Goal: Task Accomplishment & Management: Complete application form

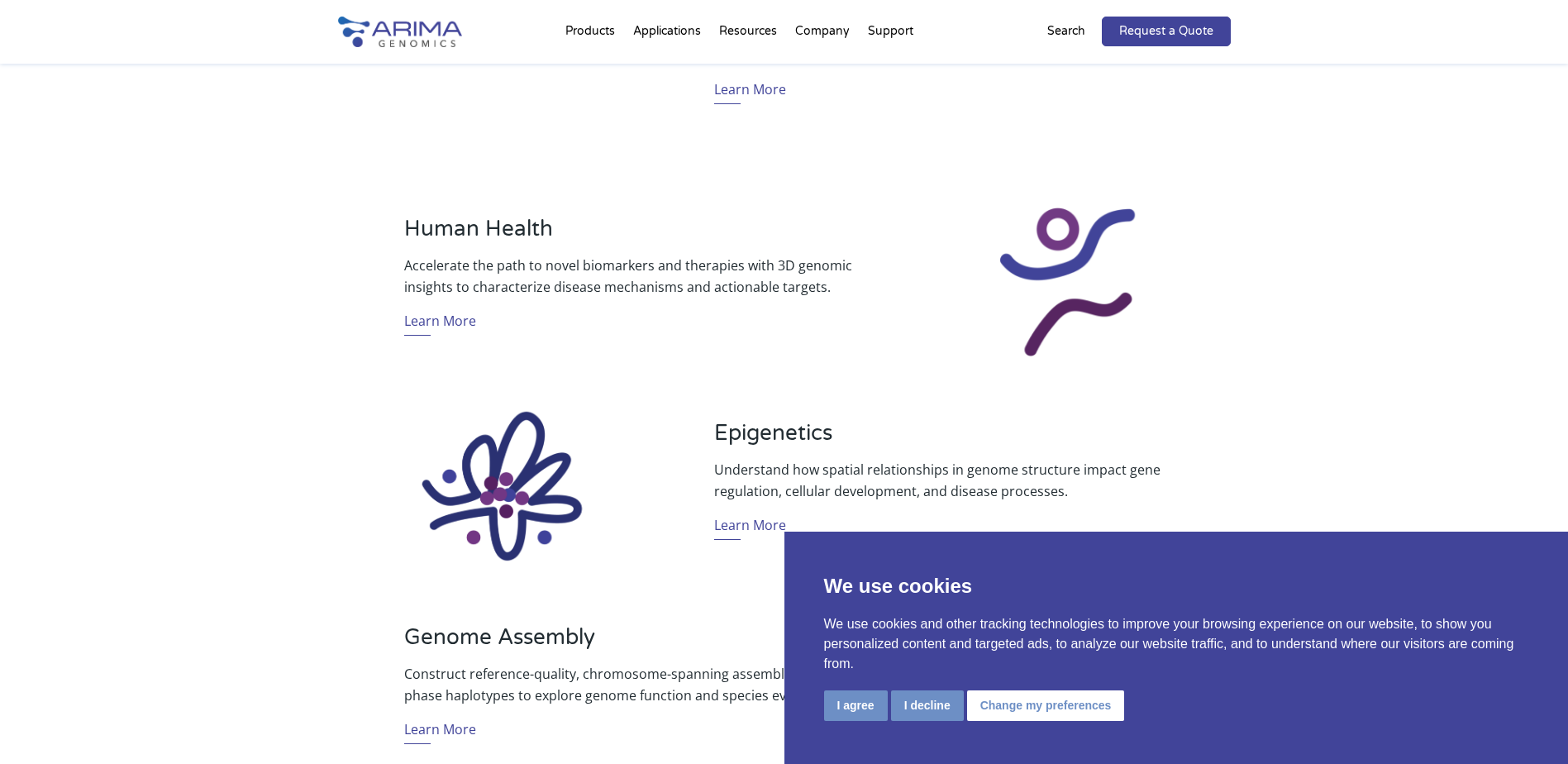
scroll to position [993, 0]
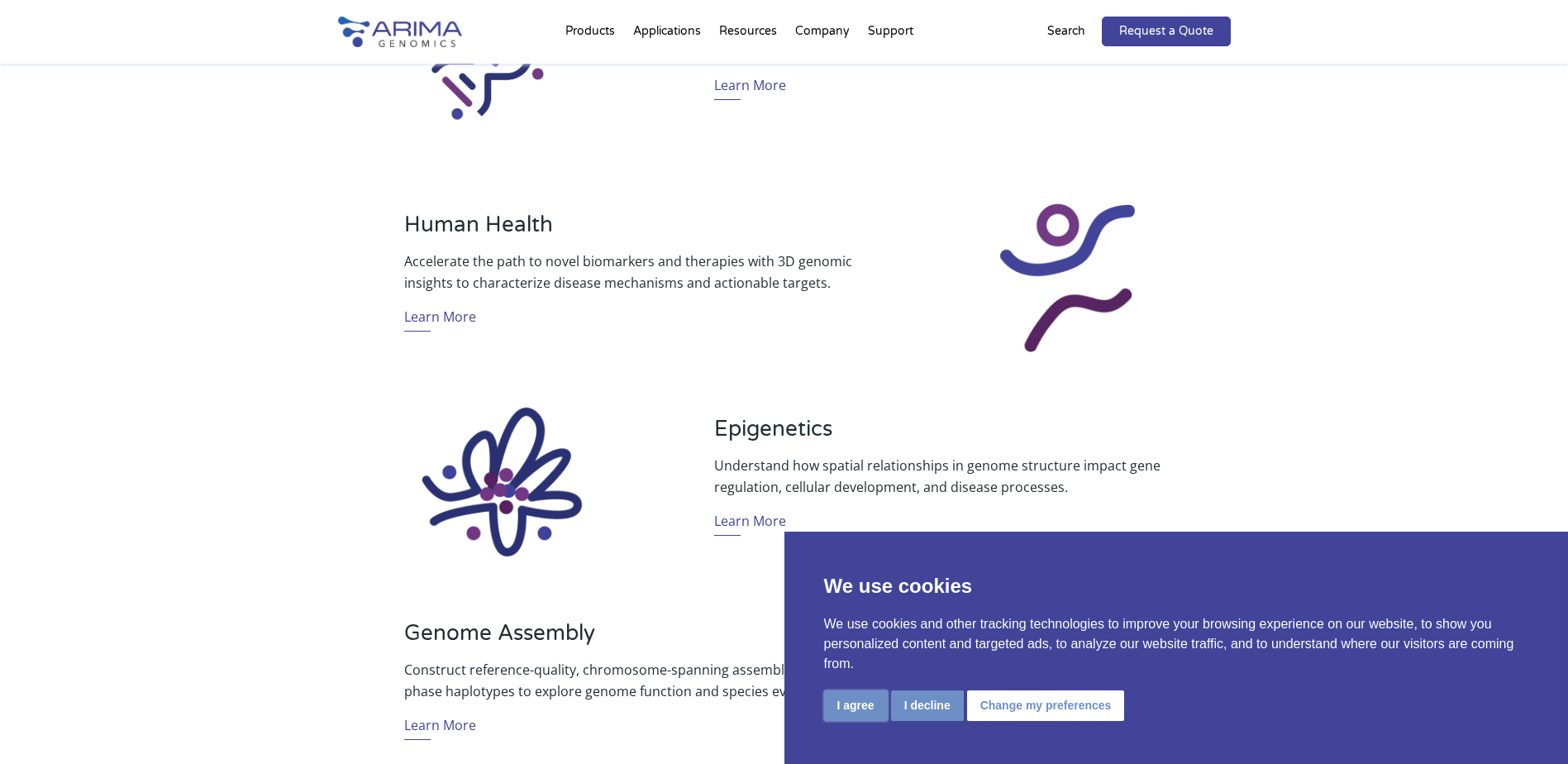
click at [864, 706] on button "I agree" at bounding box center [856, 706] width 63 height 30
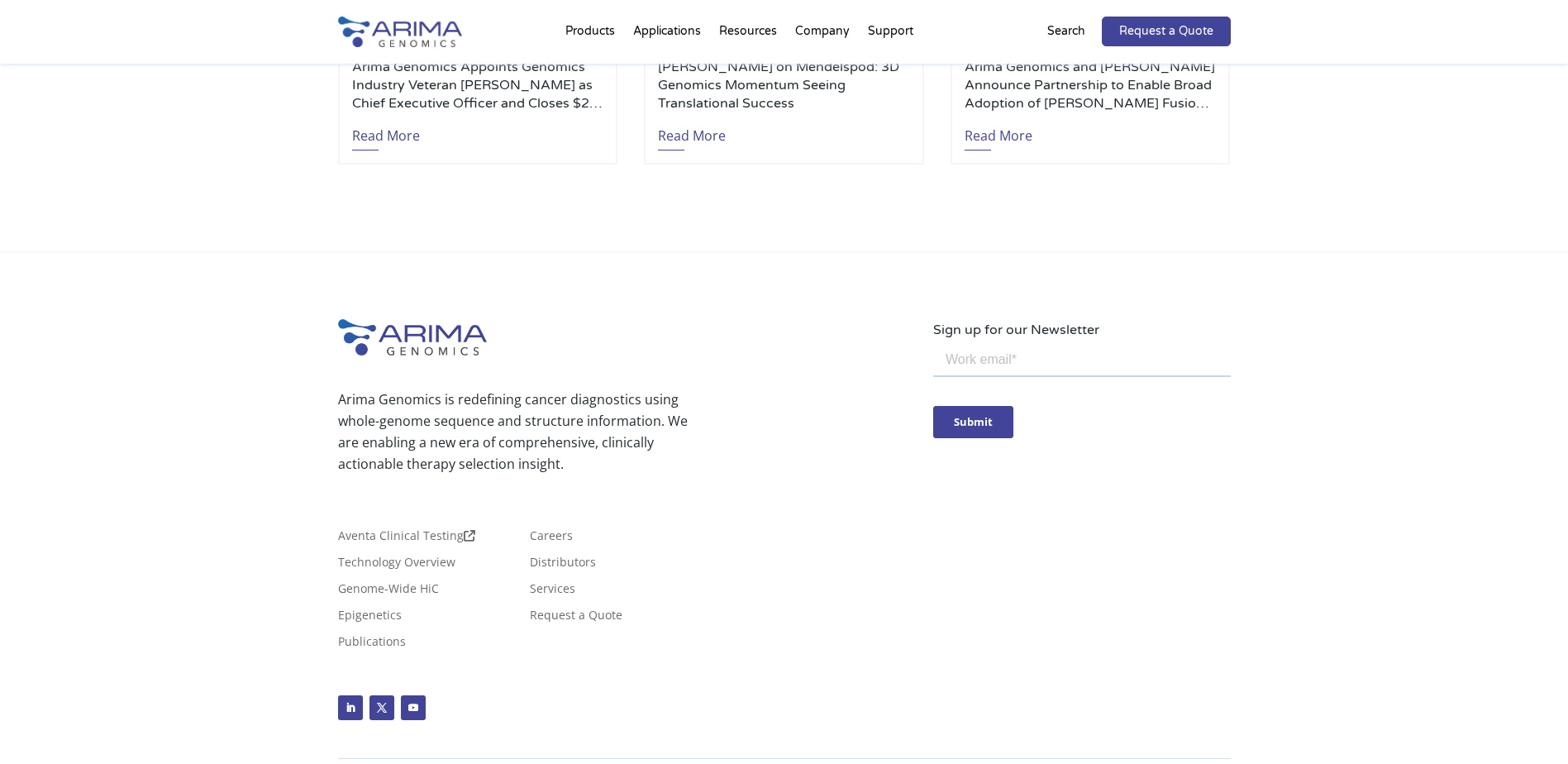
scroll to position [3878, 0]
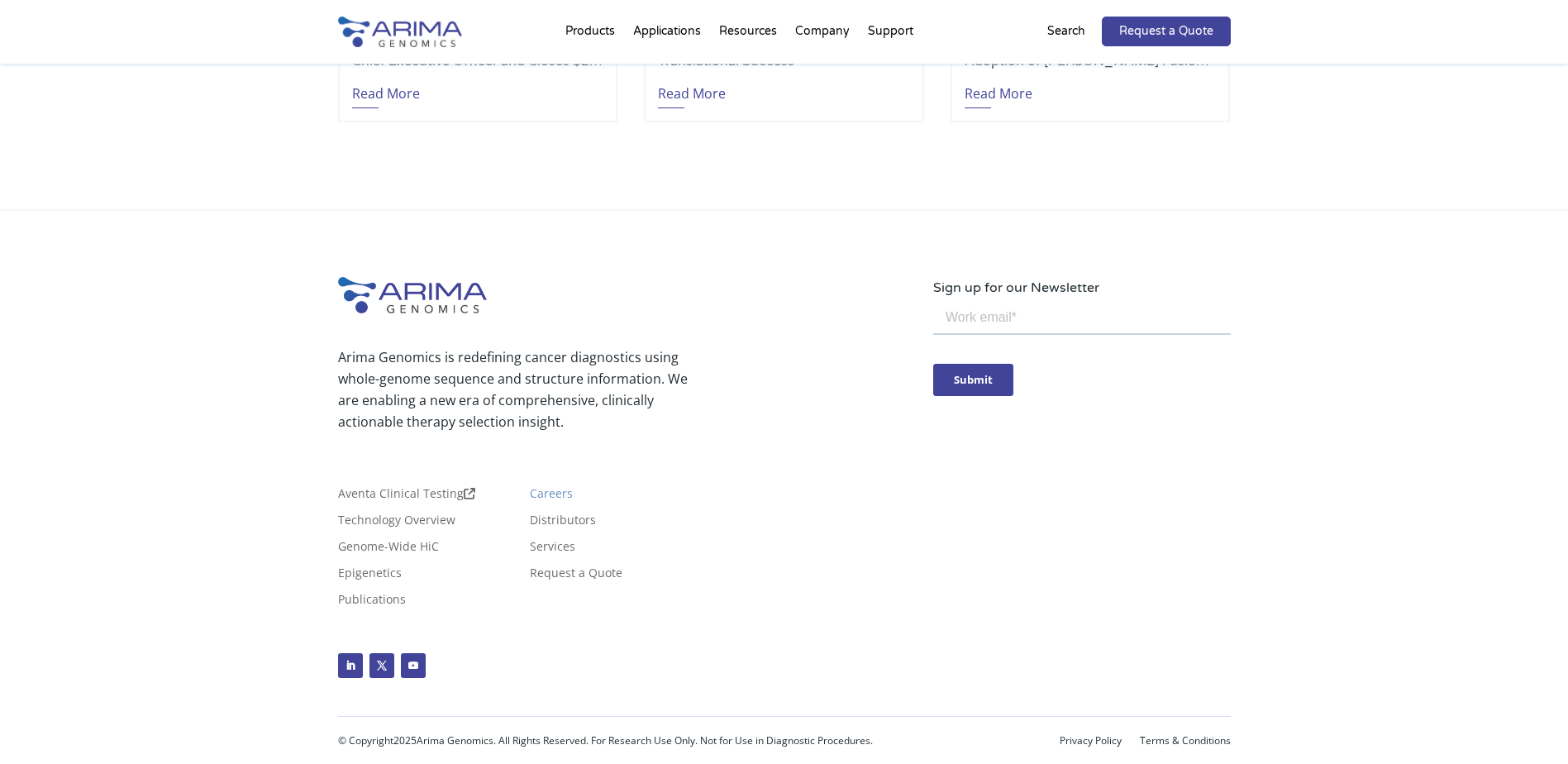
click at [549, 489] on link "Careers" at bounding box center [551, 496] width 43 height 18
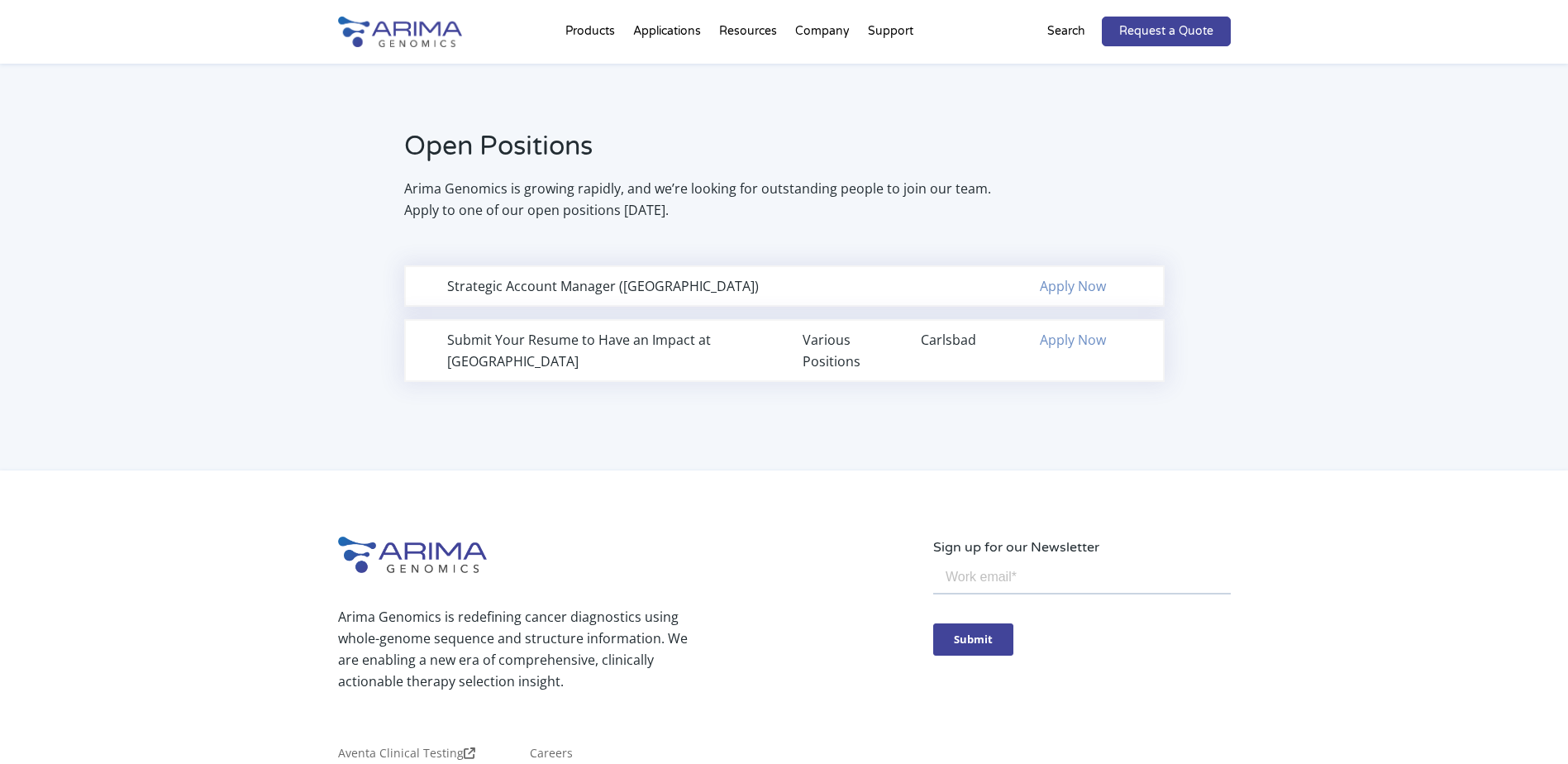
scroll to position [1051, 0]
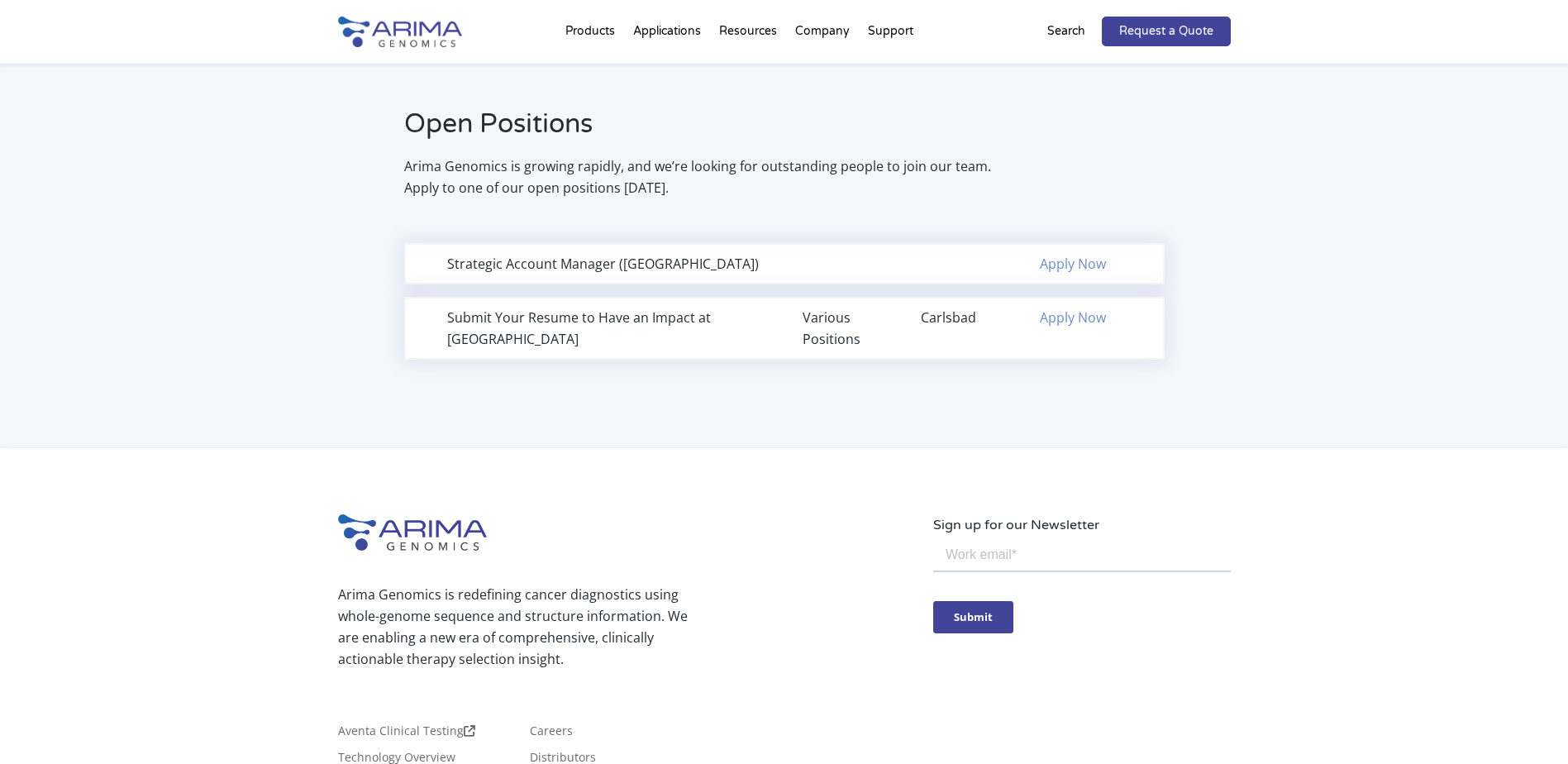
click at [1082, 266] on link "Apply Now" at bounding box center [1073, 263] width 66 height 18
